Goal: Information Seeking & Learning: Check status

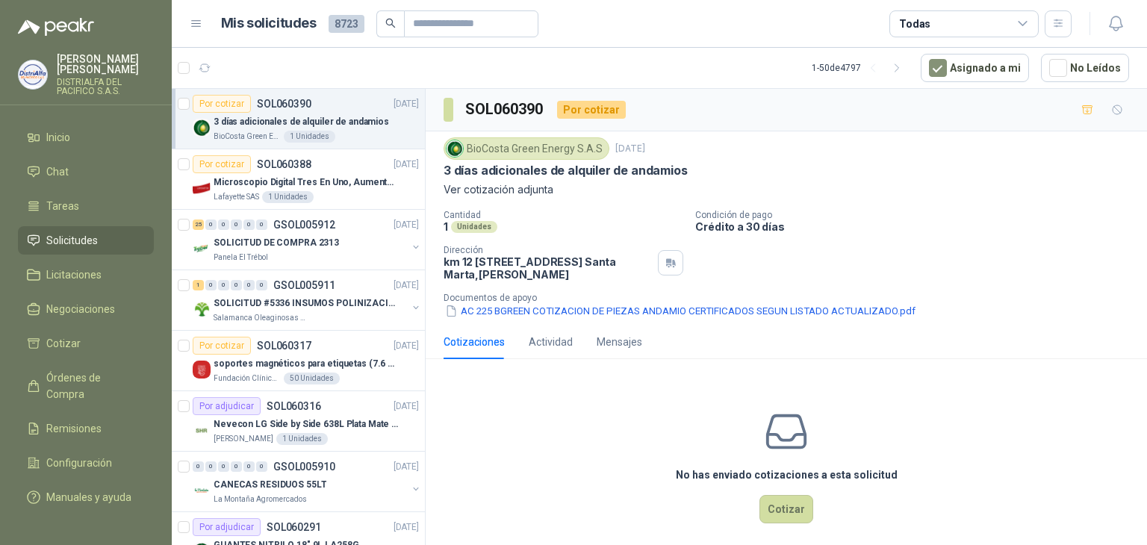
click at [323, 113] on div "3 días adicionales de alquiler de andamios" at bounding box center [316, 122] width 205 height 18
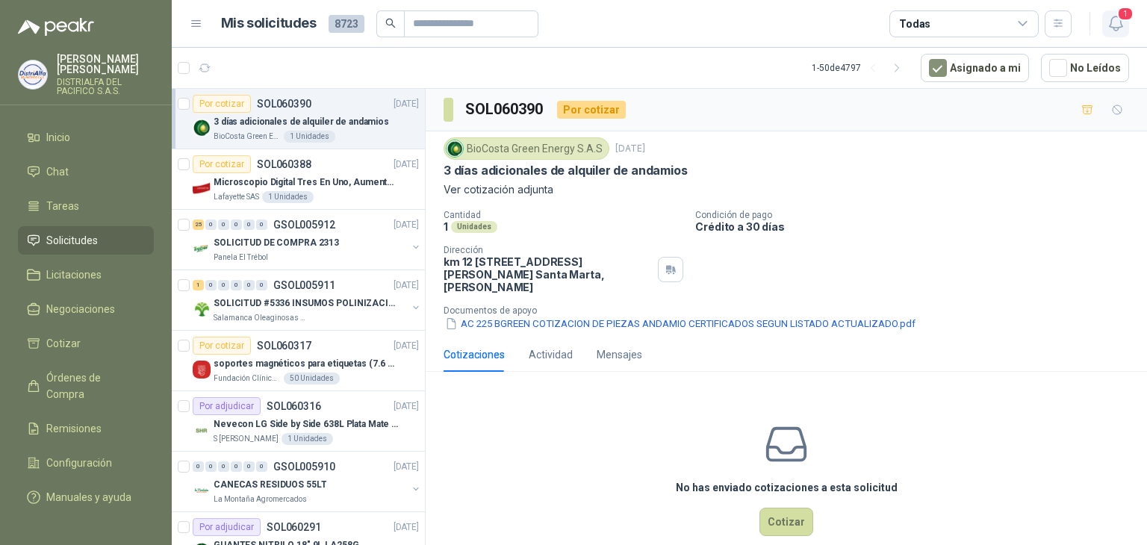
click at [1109, 16] on icon "button" at bounding box center [1116, 23] width 19 height 19
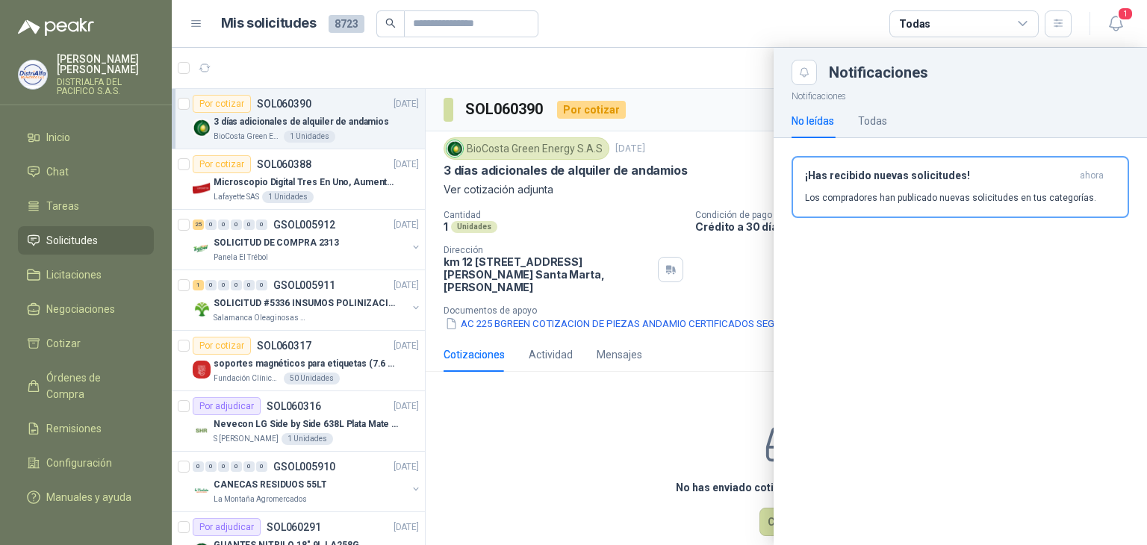
click at [860, 152] on div "¡Has recibido nuevas solicitudes! ahora Los compradores han publicado nuevas so…" at bounding box center [961, 193] width 374 height 110
click at [861, 176] on h3 "¡Has recibido nuevas solicitudes!" at bounding box center [939, 176] width 269 height 13
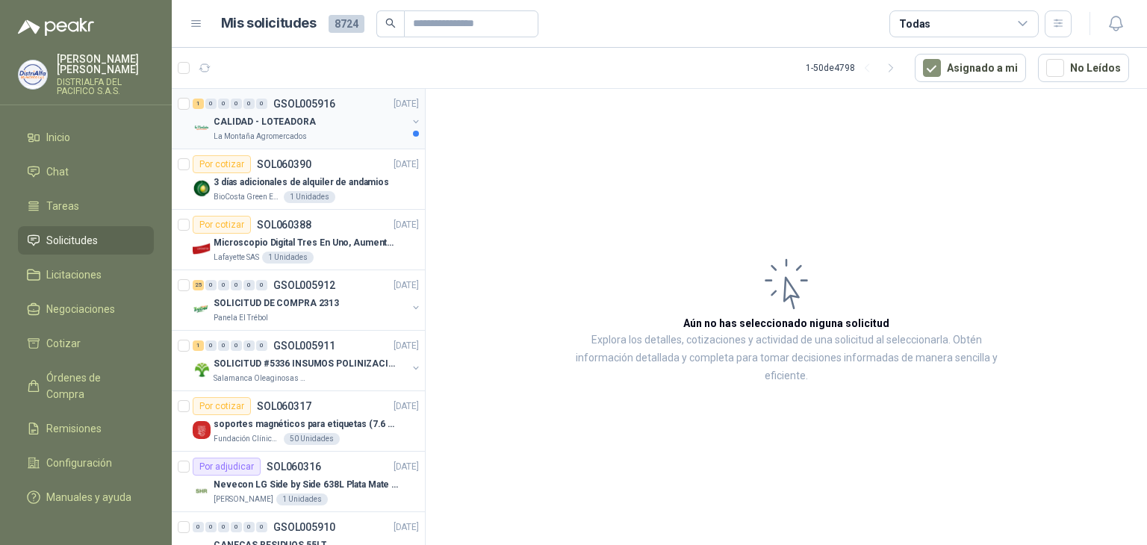
click at [314, 128] on div "CALIDAD - LOTEADORA" at bounding box center [310, 122] width 193 height 18
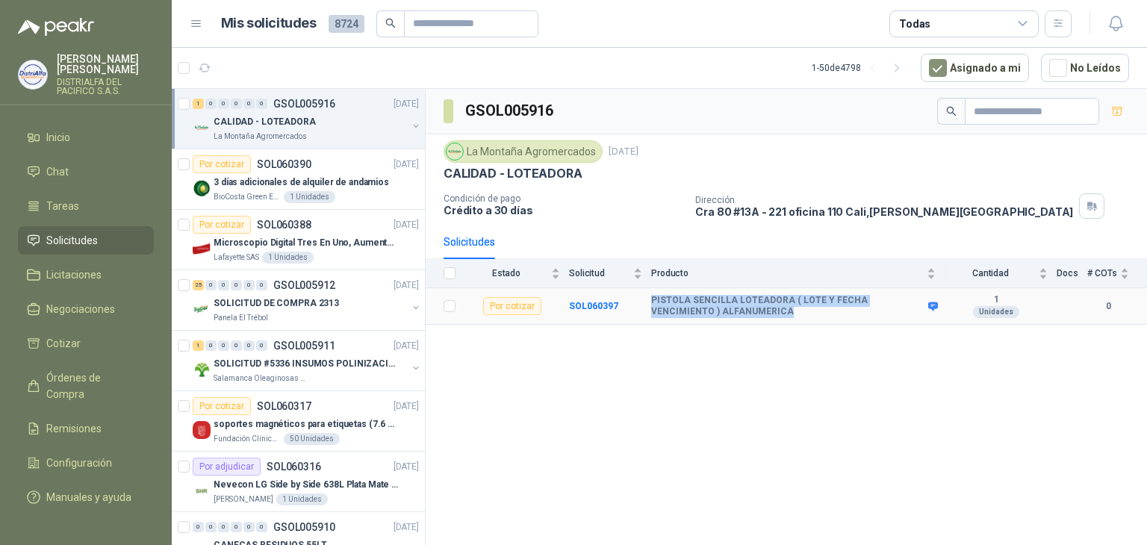
drag, startPoint x: 740, startPoint y: 314, endPoint x: 648, endPoint y: 301, distance: 92.0
click at [648, 301] on tr "Por cotizar SOL060397 PISTOLA SENCILLA LOTEADORA ( LOTE Y FECHA VENCIMIENTO ) A…" at bounding box center [787, 306] width 722 height 37
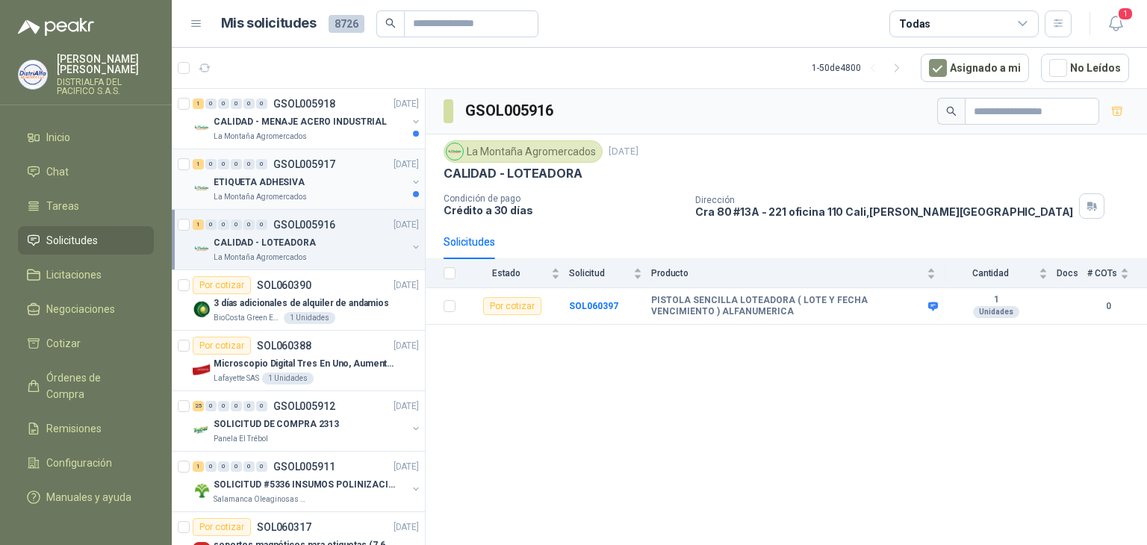
click at [350, 185] on div "ETIQUETA ADHESIVA" at bounding box center [310, 182] width 193 height 18
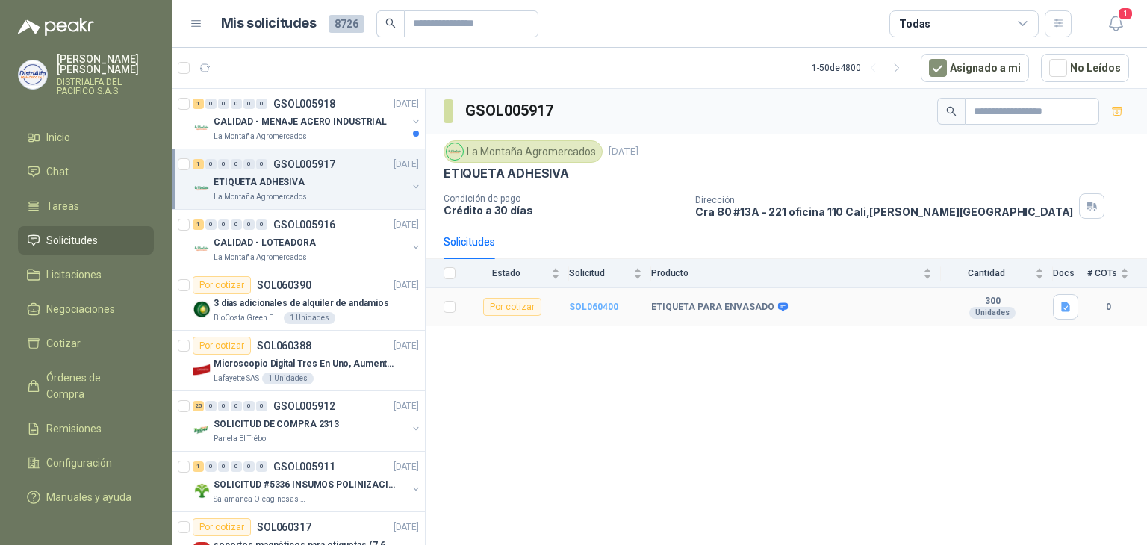
click at [592, 309] on b "SOL060400" at bounding box center [593, 307] width 49 height 10
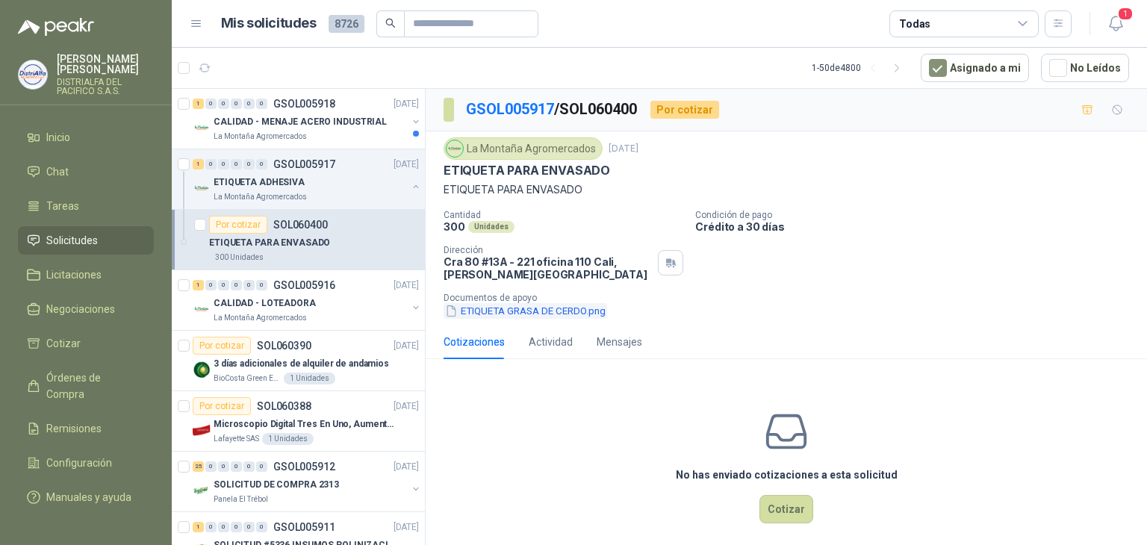
click at [585, 312] on button "ETIQUETA GRASA DE CERDO.png" at bounding box center [526, 311] width 164 height 16
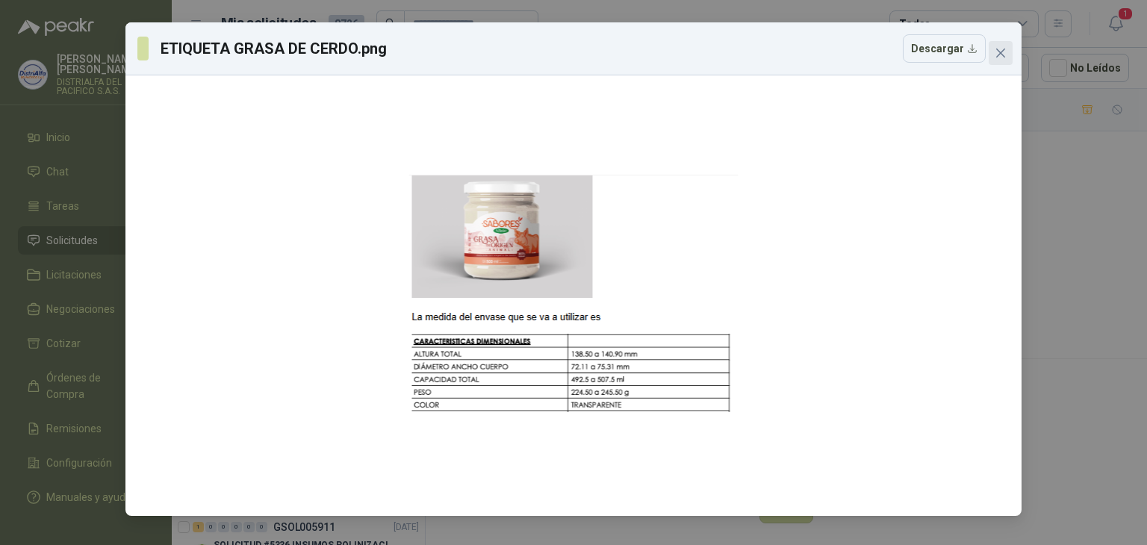
click at [998, 60] on button "Close" at bounding box center [1001, 53] width 24 height 24
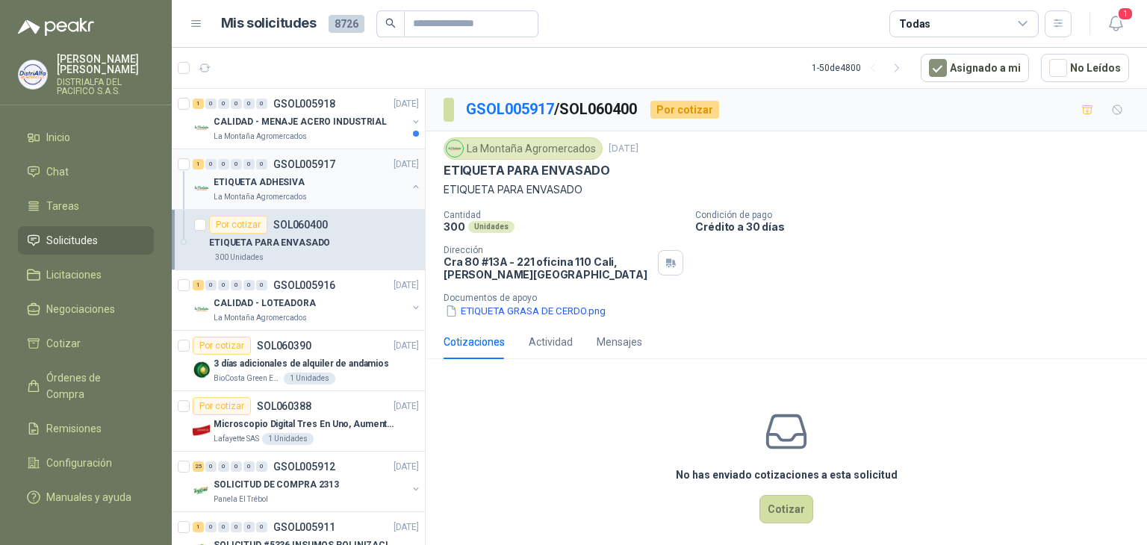
click at [353, 180] on div "ETIQUETA ADHESIVA" at bounding box center [310, 182] width 193 height 18
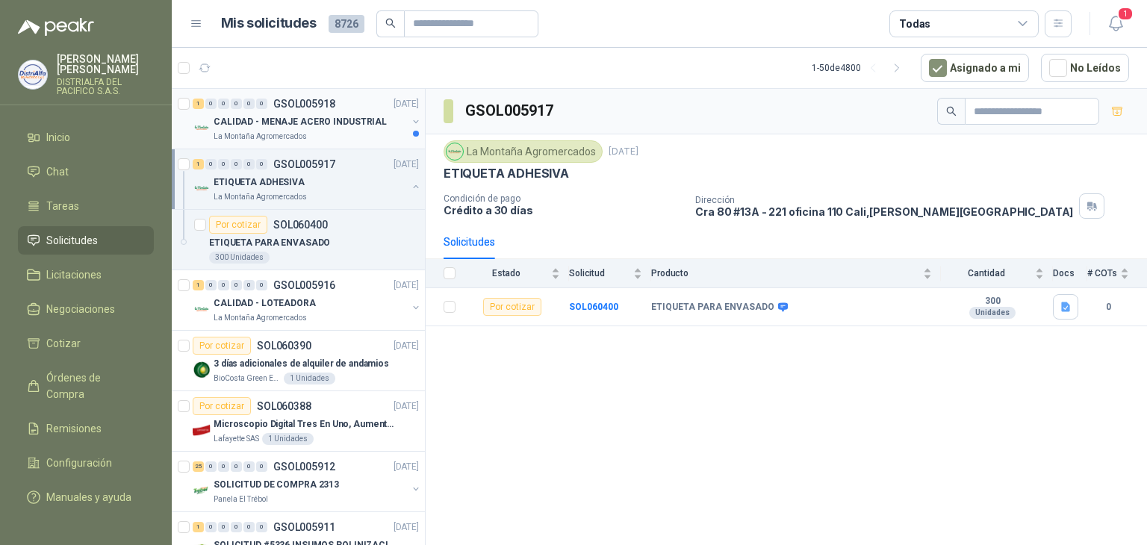
click at [385, 131] on div "La Montaña Agromercados" at bounding box center [310, 137] width 193 height 12
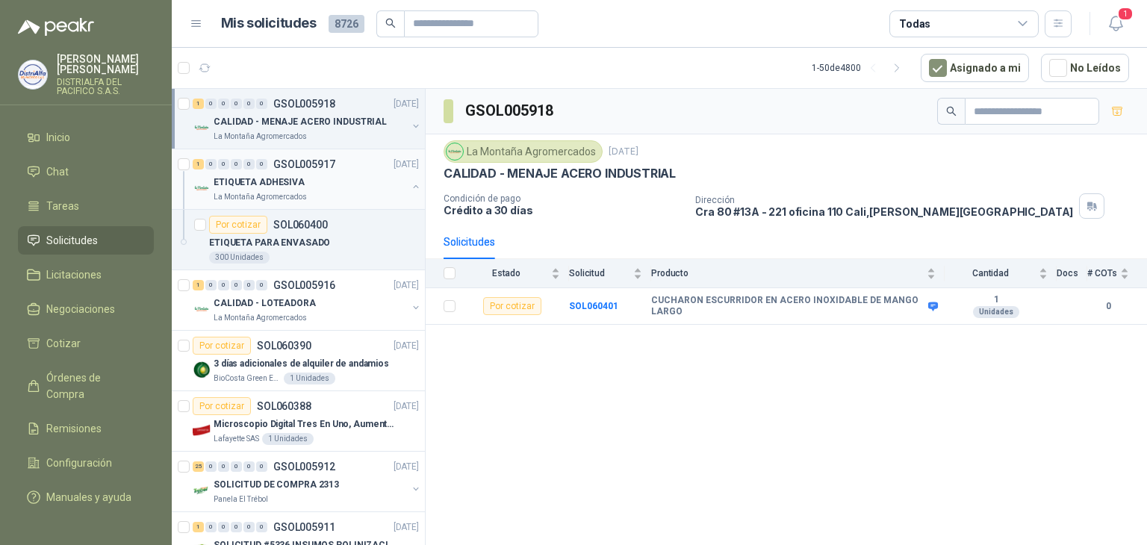
click at [383, 201] on div "La Montaña Agromercados" at bounding box center [310, 197] width 193 height 12
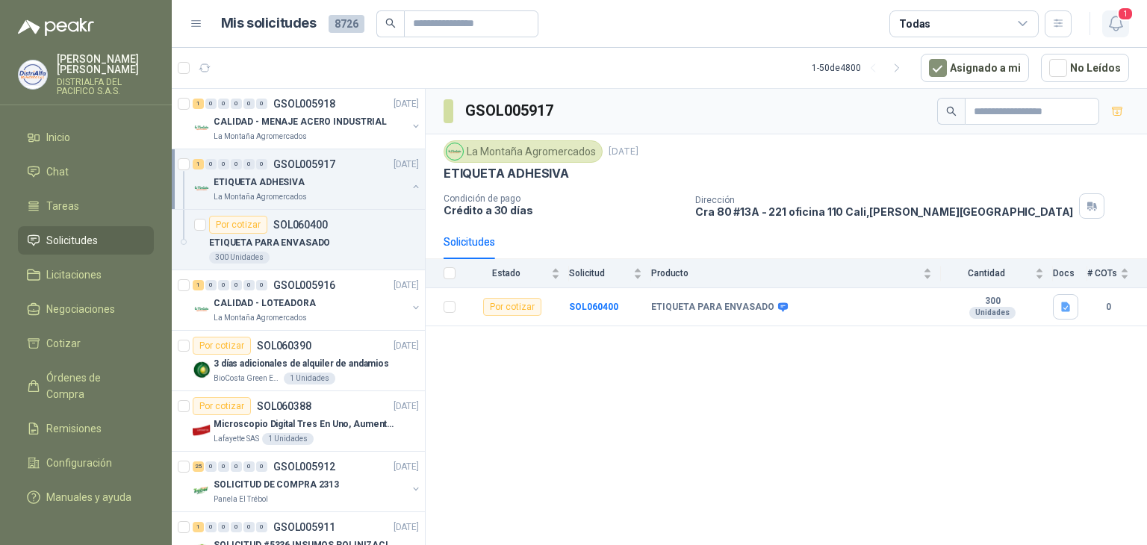
click at [1115, 30] on icon "button" at bounding box center [1115, 23] width 13 height 14
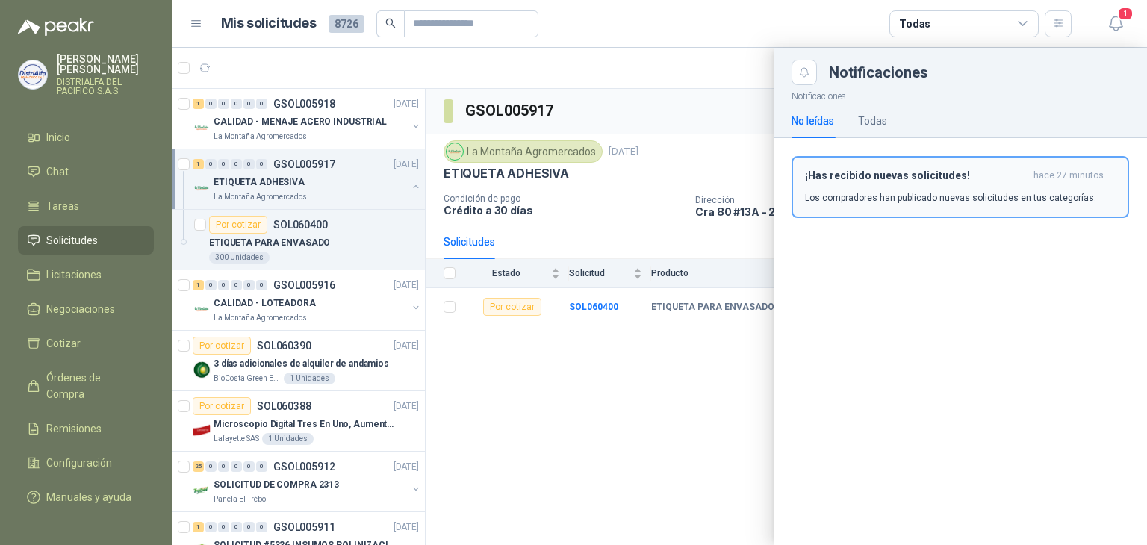
click at [830, 186] on div "¡Has recibido nuevas solicitudes! hace 27 minutos Los compradores han publicado…" at bounding box center [960, 187] width 311 height 35
